Goal: Transaction & Acquisition: Purchase product/service

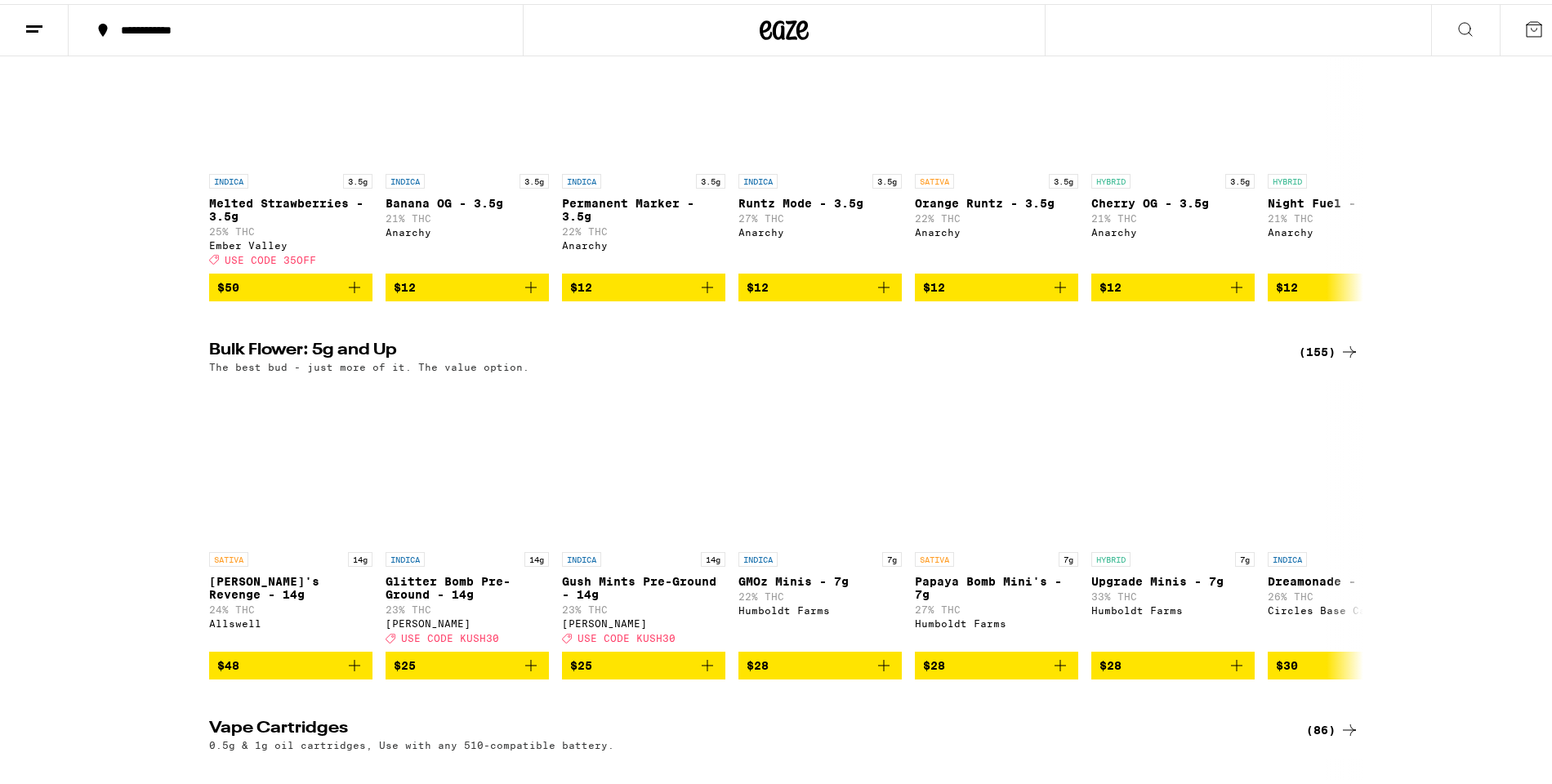
scroll to position [1416, 0]
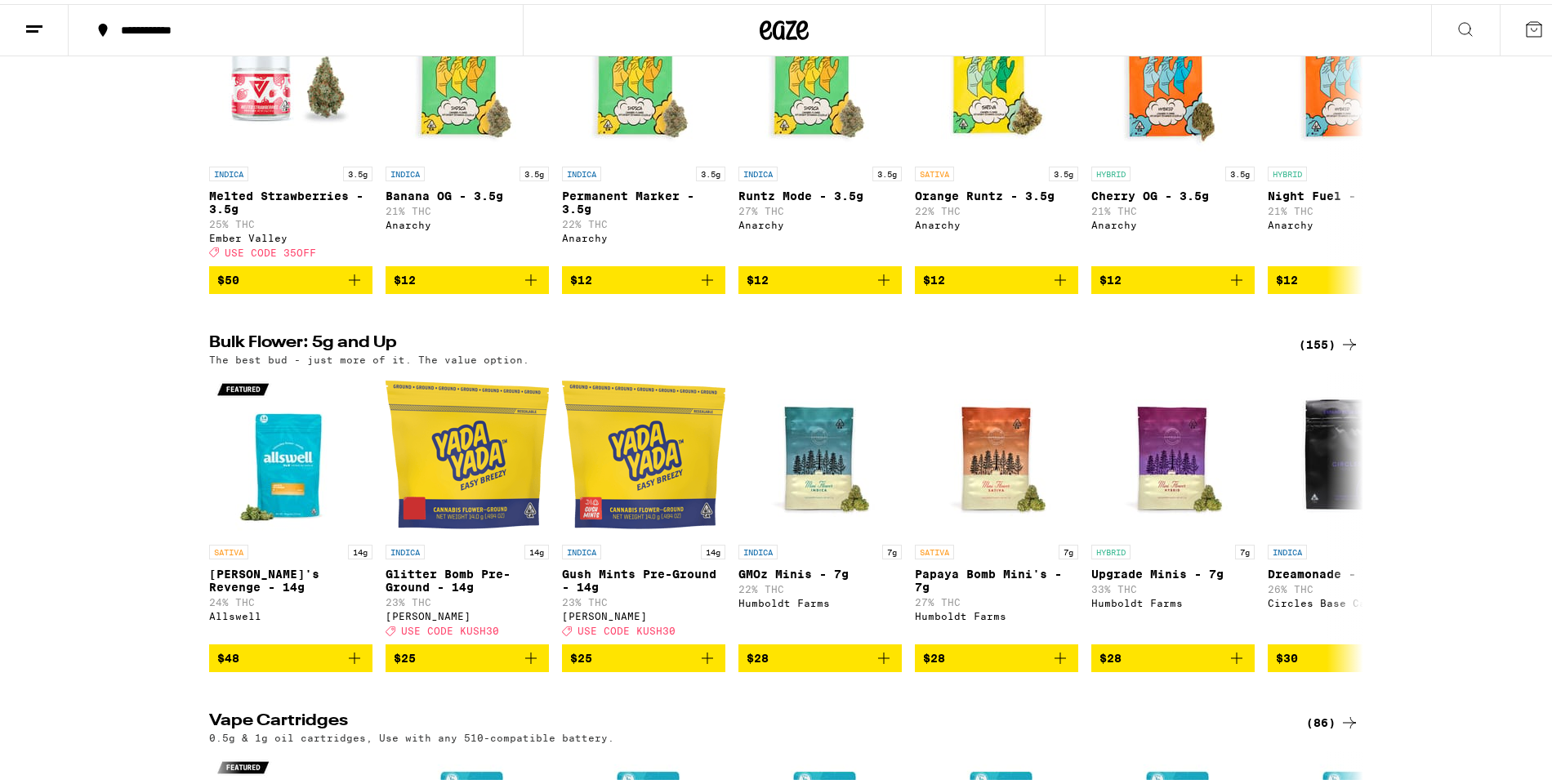
click at [1327, 351] on div "(155)" at bounding box center [1328, 340] width 60 height 20
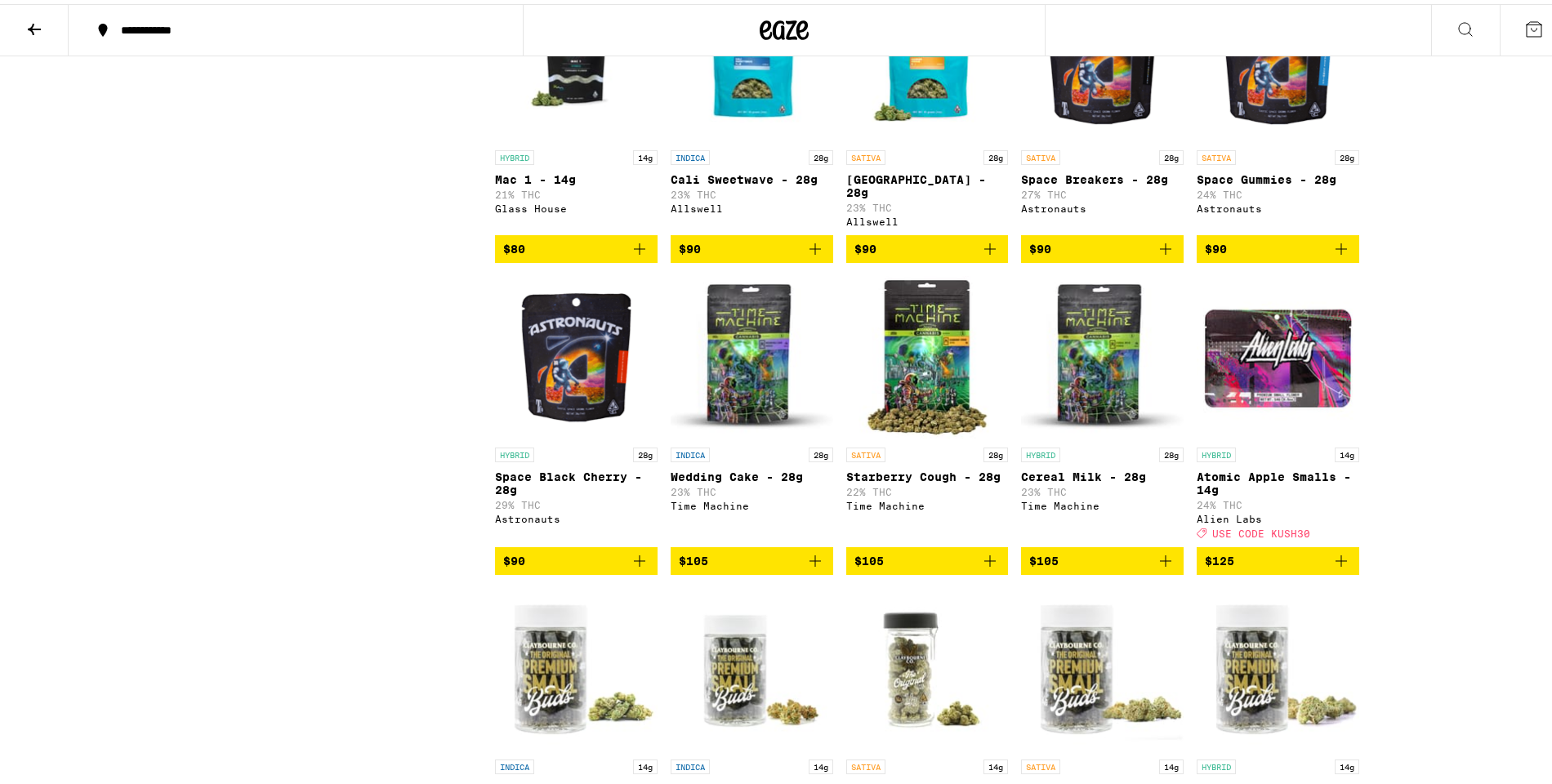
scroll to position [6826, 0]
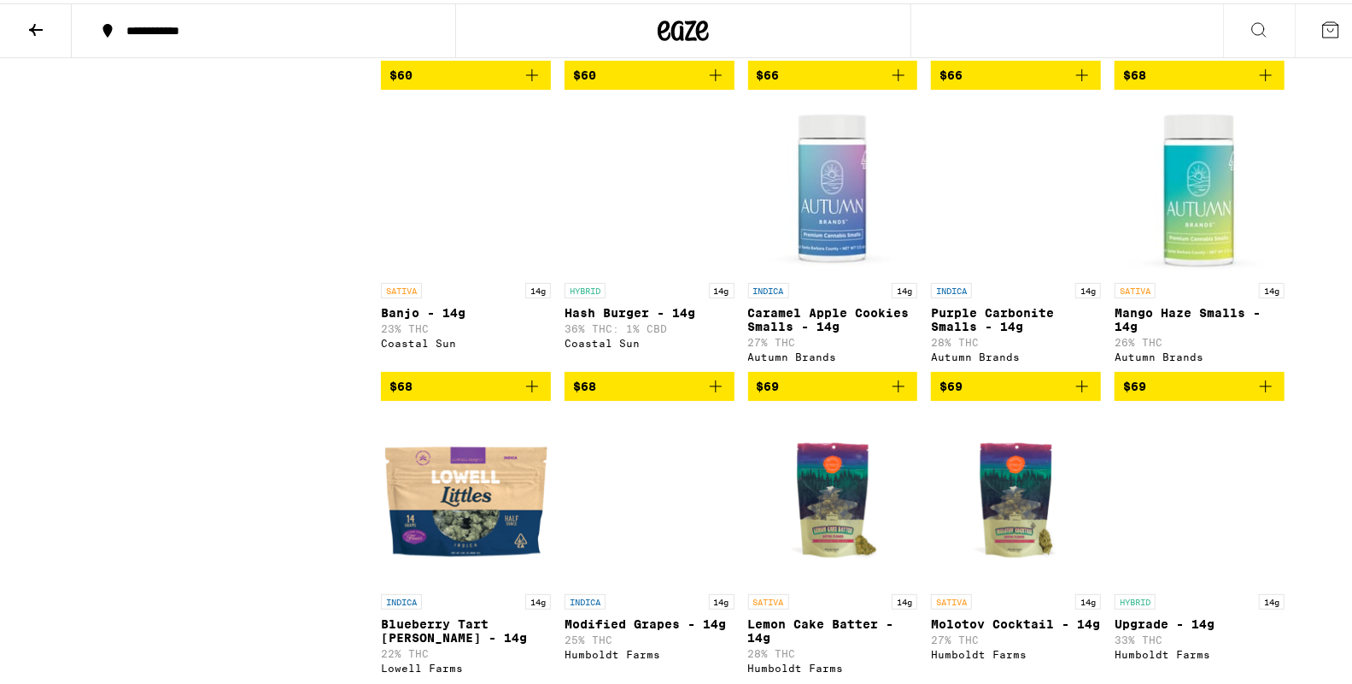
scroll to position [6185, 0]
